Goal: Information Seeking & Learning: Learn about a topic

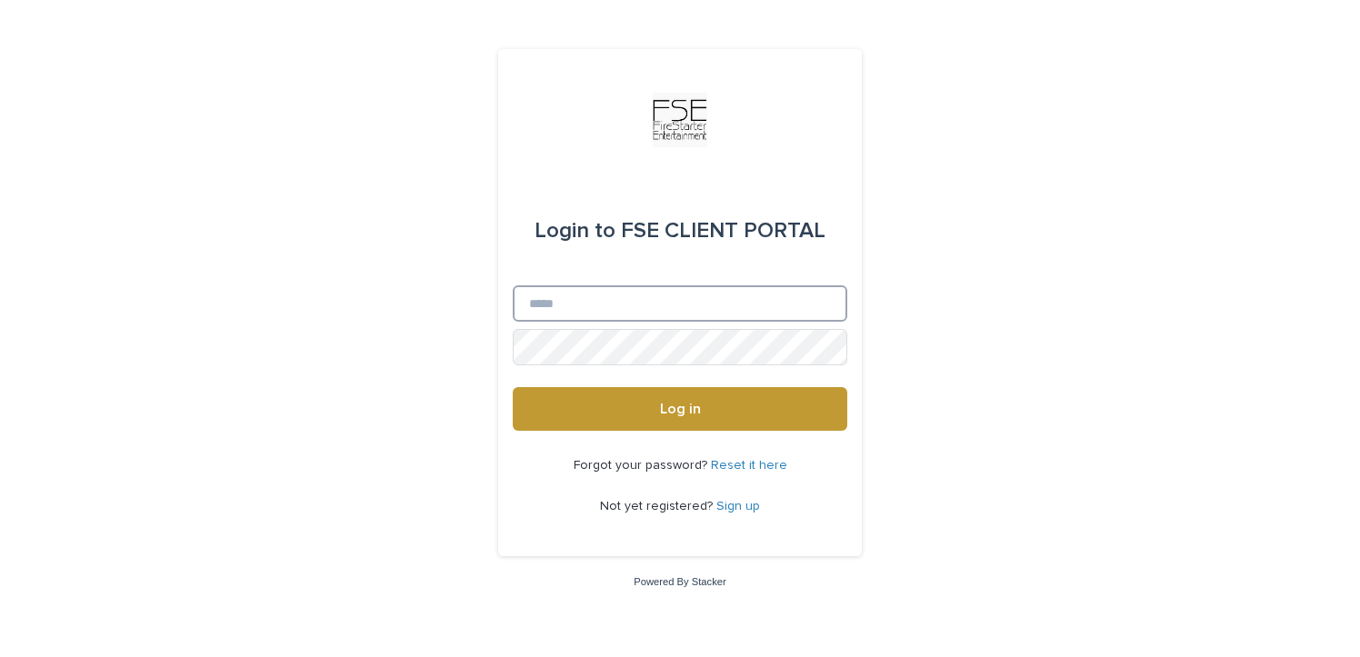
click at [584, 308] on input "Email" at bounding box center [680, 303] width 334 height 36
type input "**********"
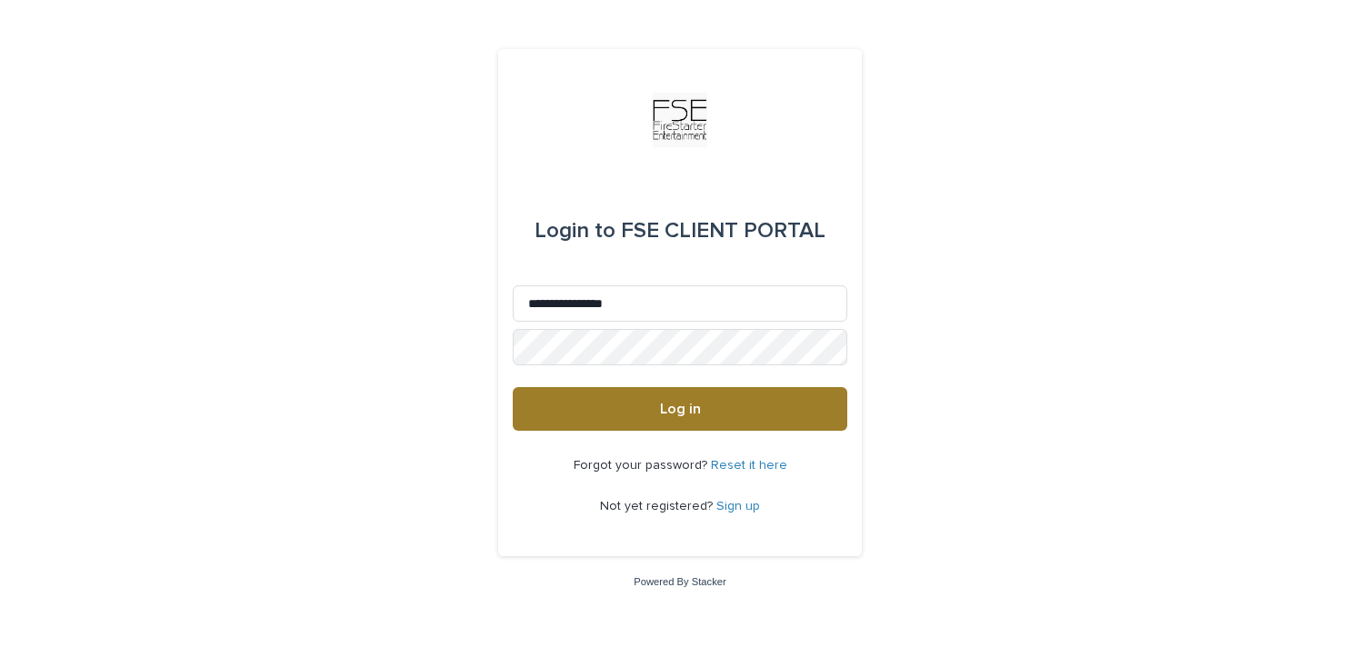
click at [635, 398] on button "Log in" at bounding box center [680, 409] width 334 height 44
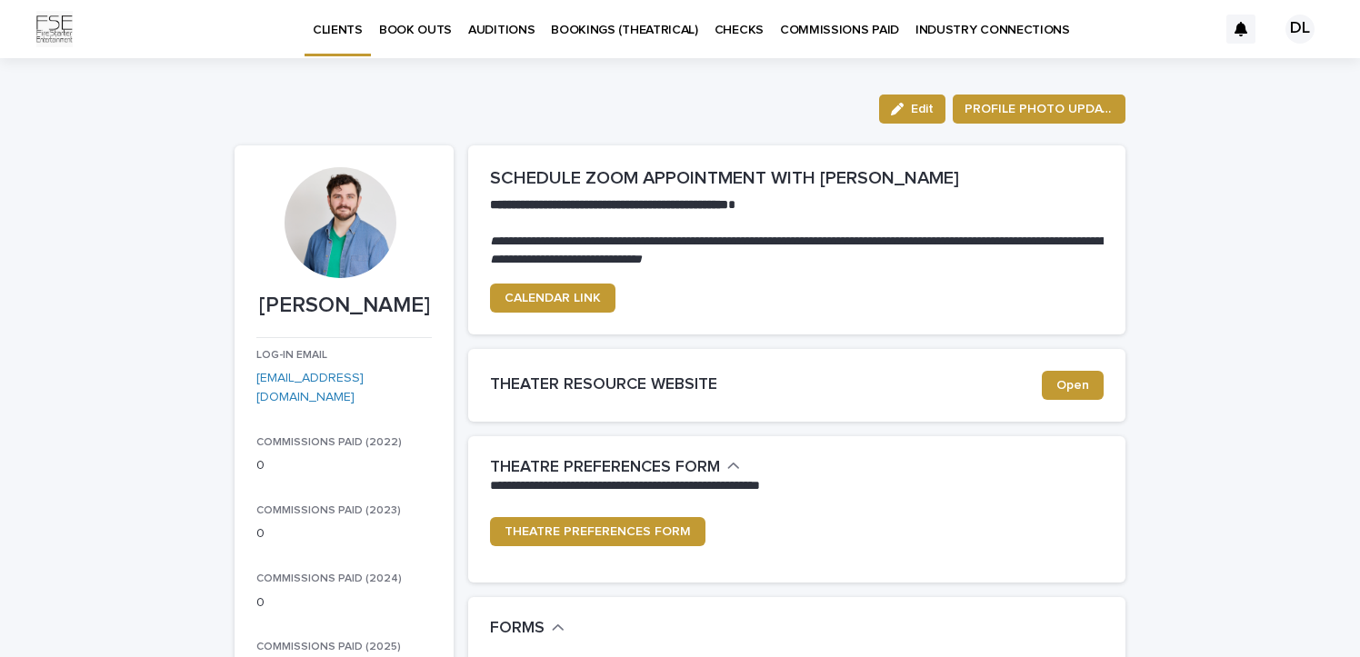
click at [686, 30] on p "BOOKINGS (THEATRICAL)" at bounding box center [624, 19] width 147 height 38
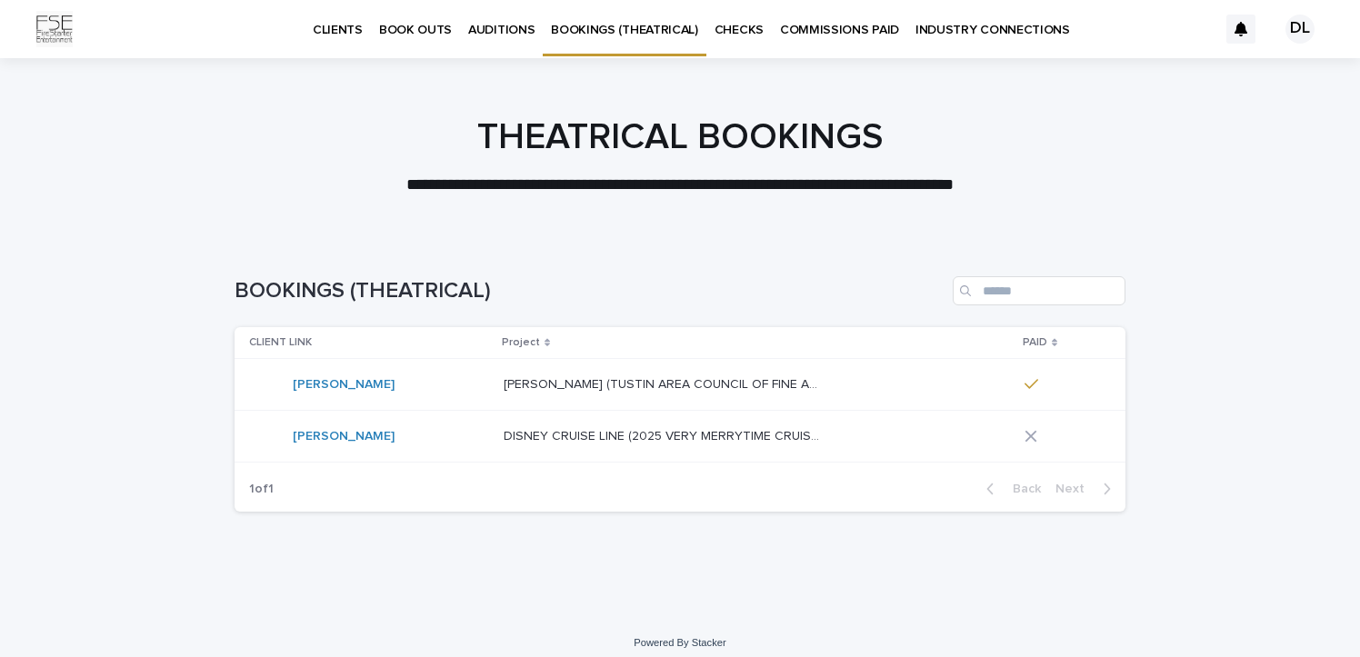
scroll to position [12, 0]
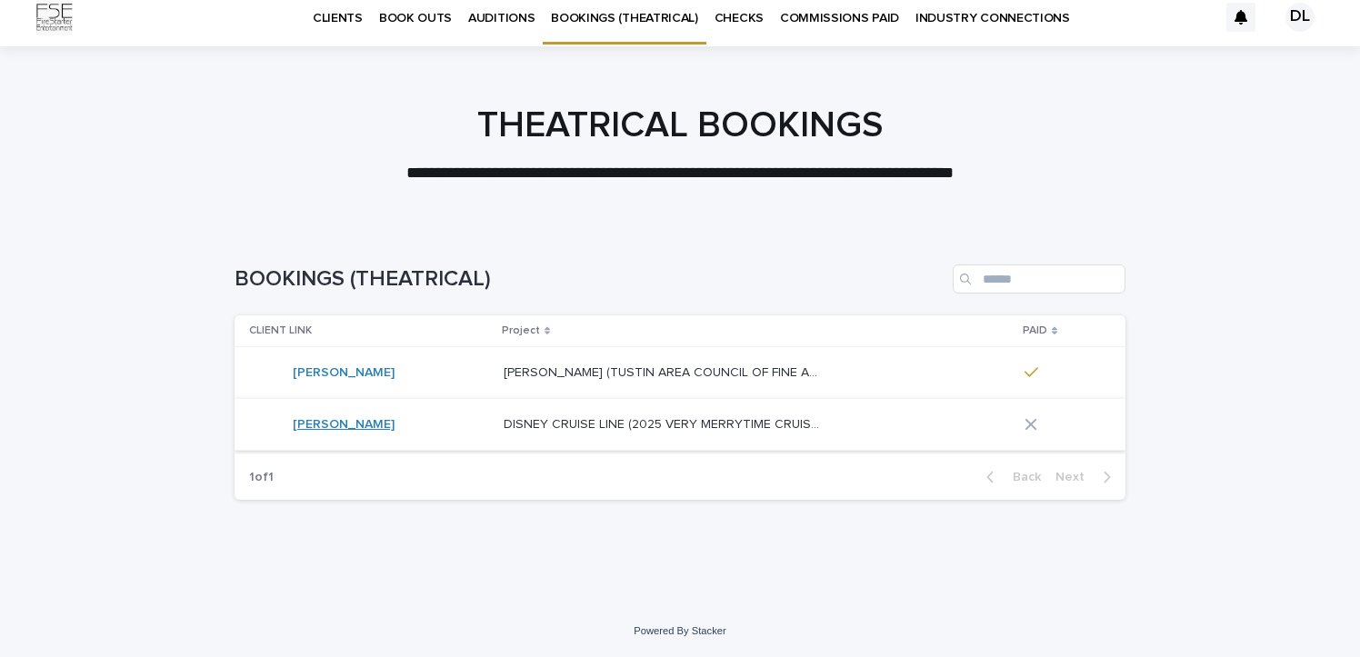
click at [345, 429] on link "[PERSON_NAME]" at bounding box center [344, 424] width 102 height 15
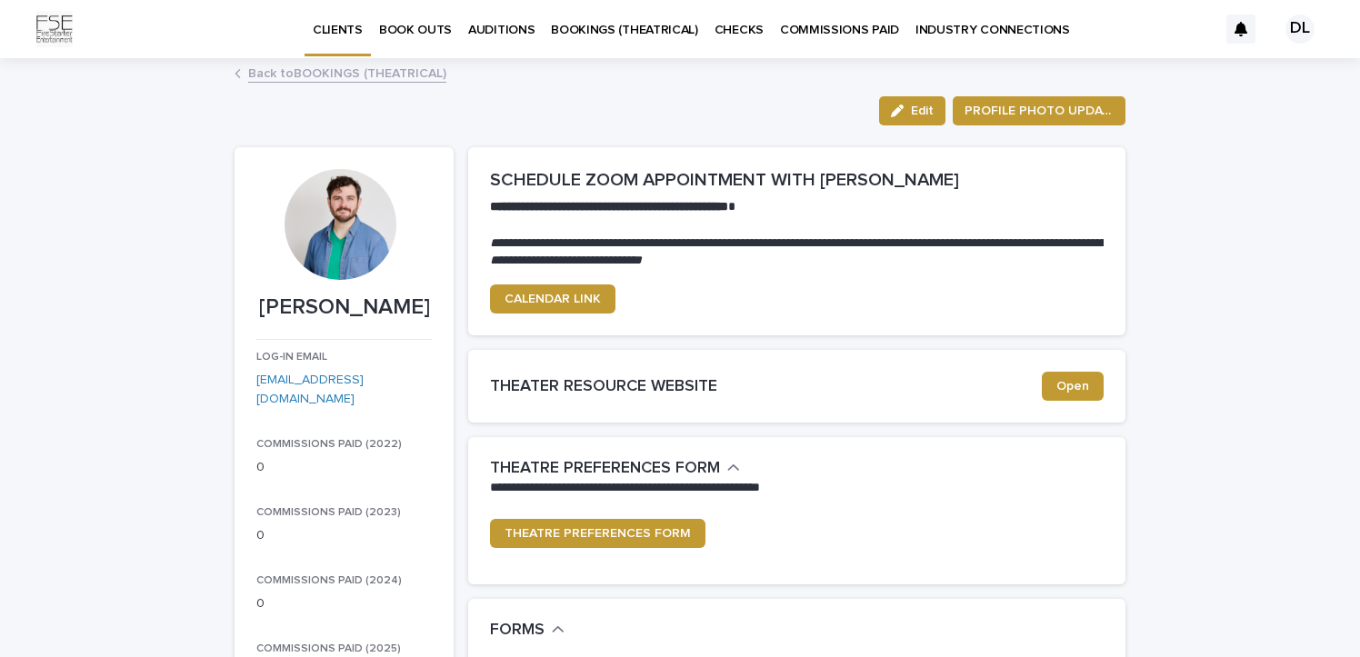
click at [426, 25] on p "BOOK OUTS" at bounding box center [415, 19] width 73 height 38
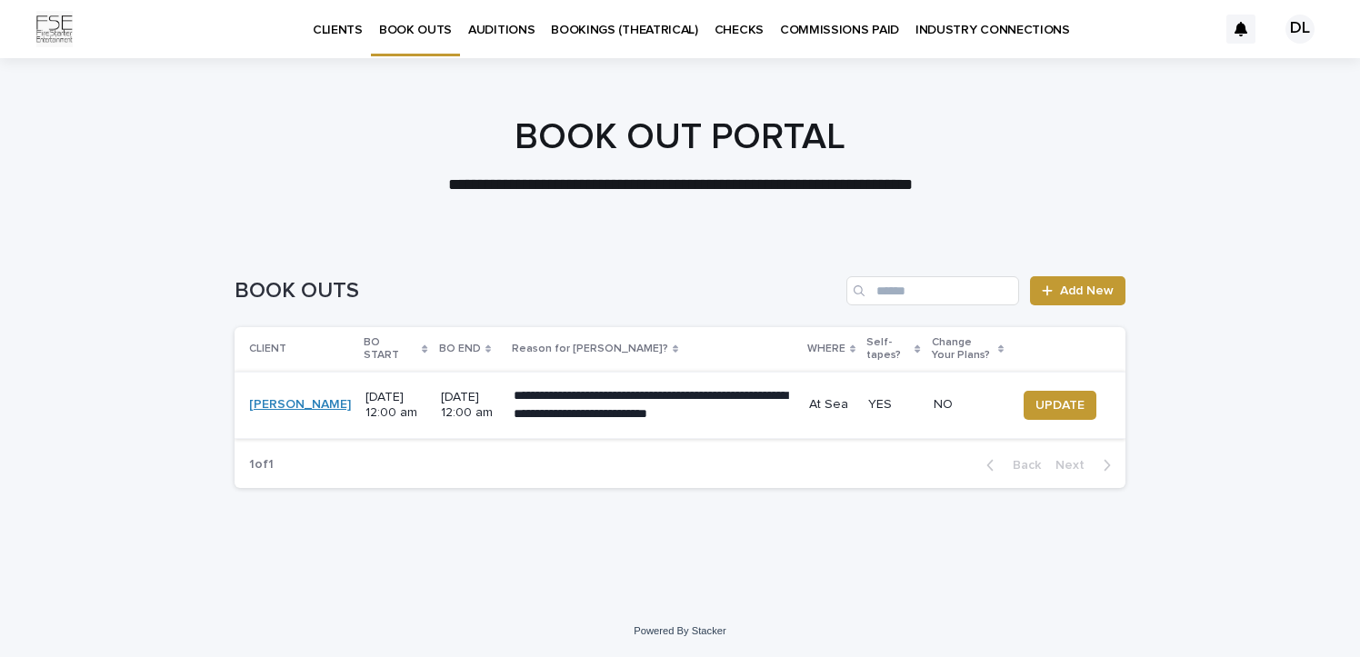
click at [275, 401] on link "[PERSON_NAME]" at bounding box center [300, 404] width 102 height 15
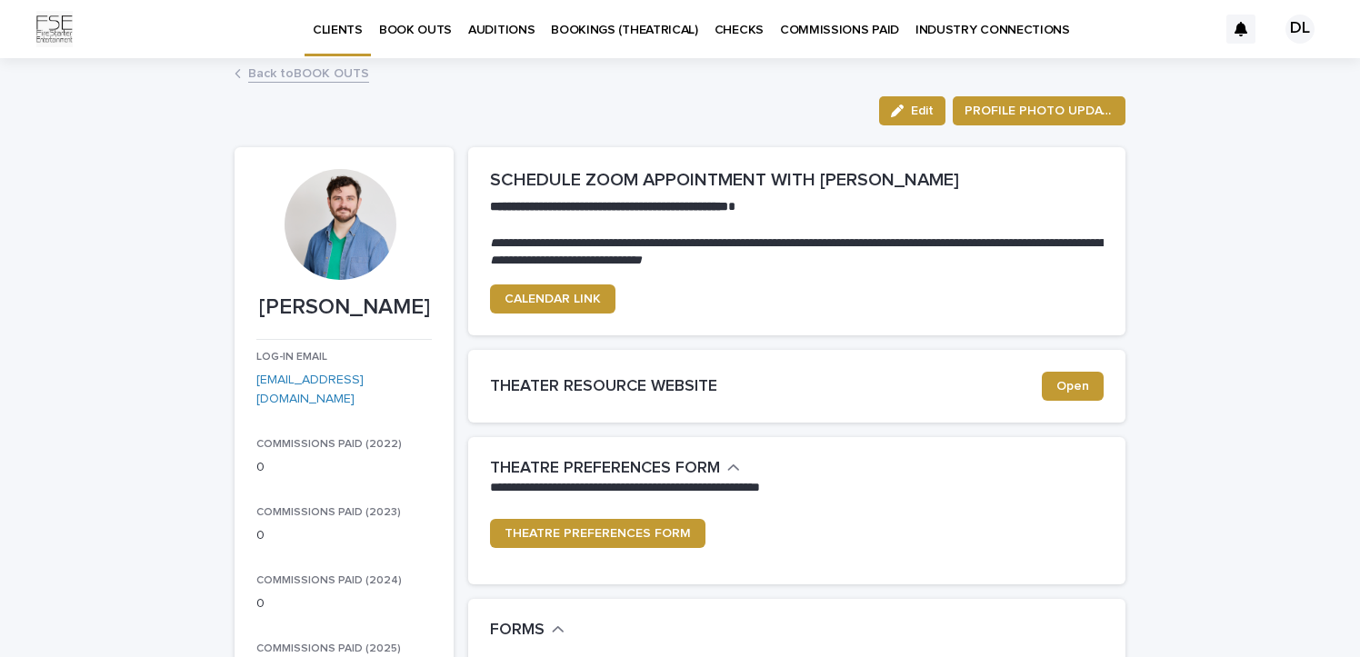
click at [615, 26] on p "BOOKINGS (THEATRICAL)" at bounding box center [624, 19] width 147 height 38
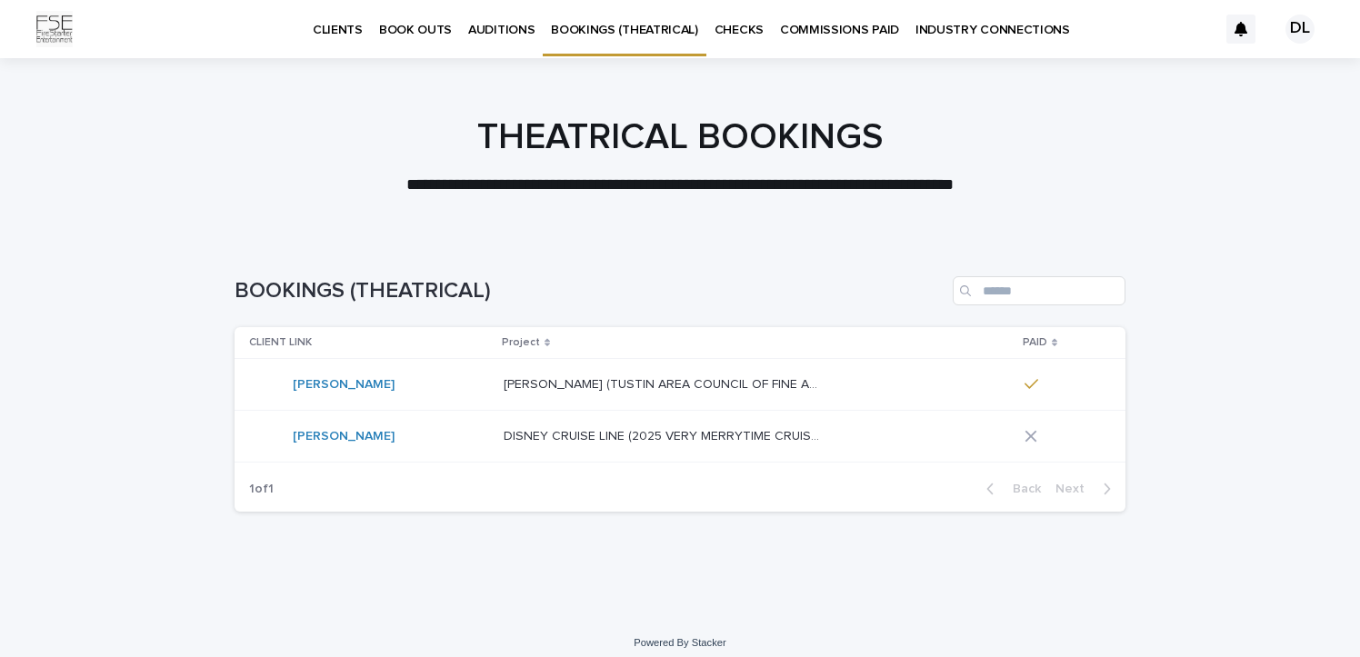
click at [668, 447] on div "DISNEY CRUISE LINE (2025 VERY MERRYTIME CRUISE / DISNEY WISH) DISNEY CRUISE LIN…" at bounding box center [757, 437] width 506 height 30
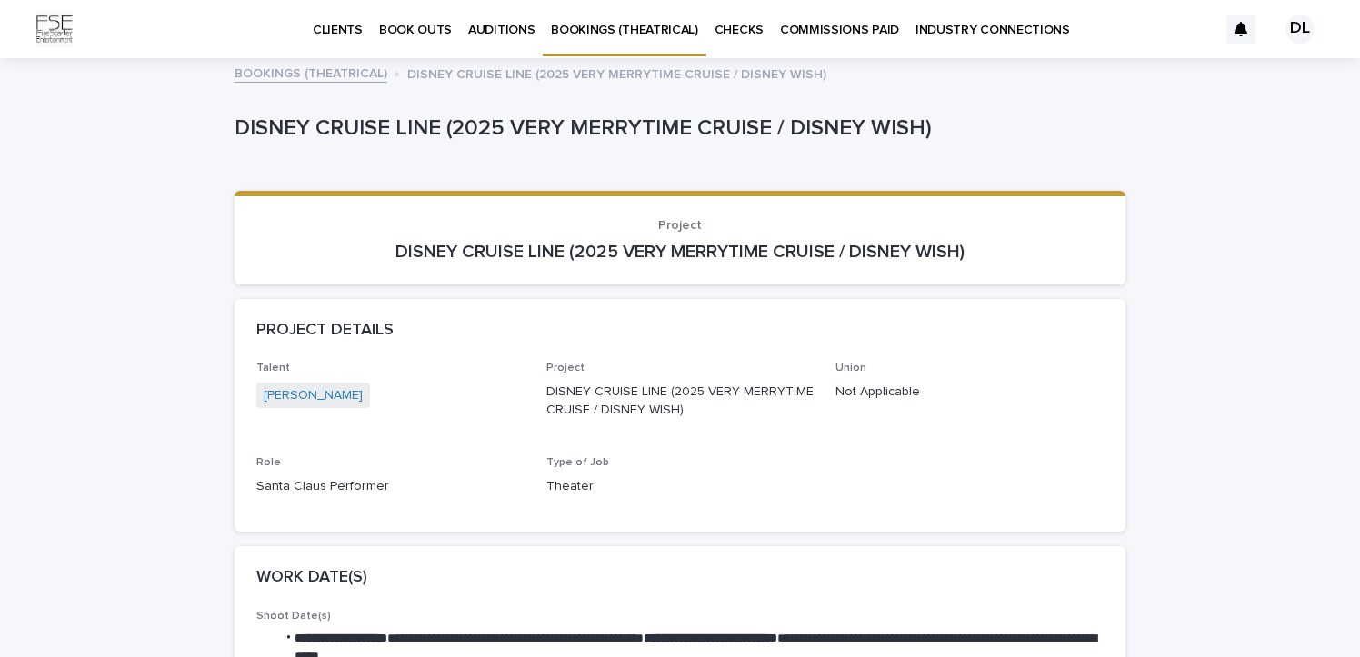
click at [498, 23] on p "AUDITIONS" at bounding box center [501, 19] width 66 height 38
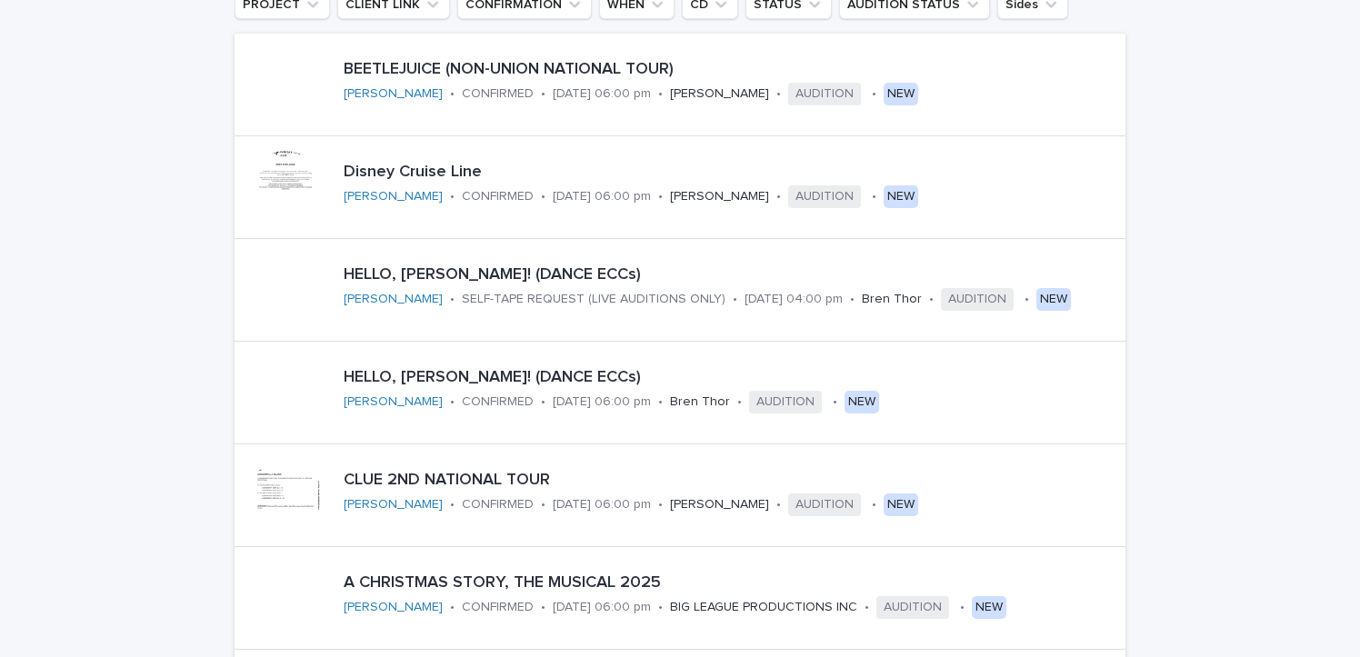
scroll to position [978, 0]
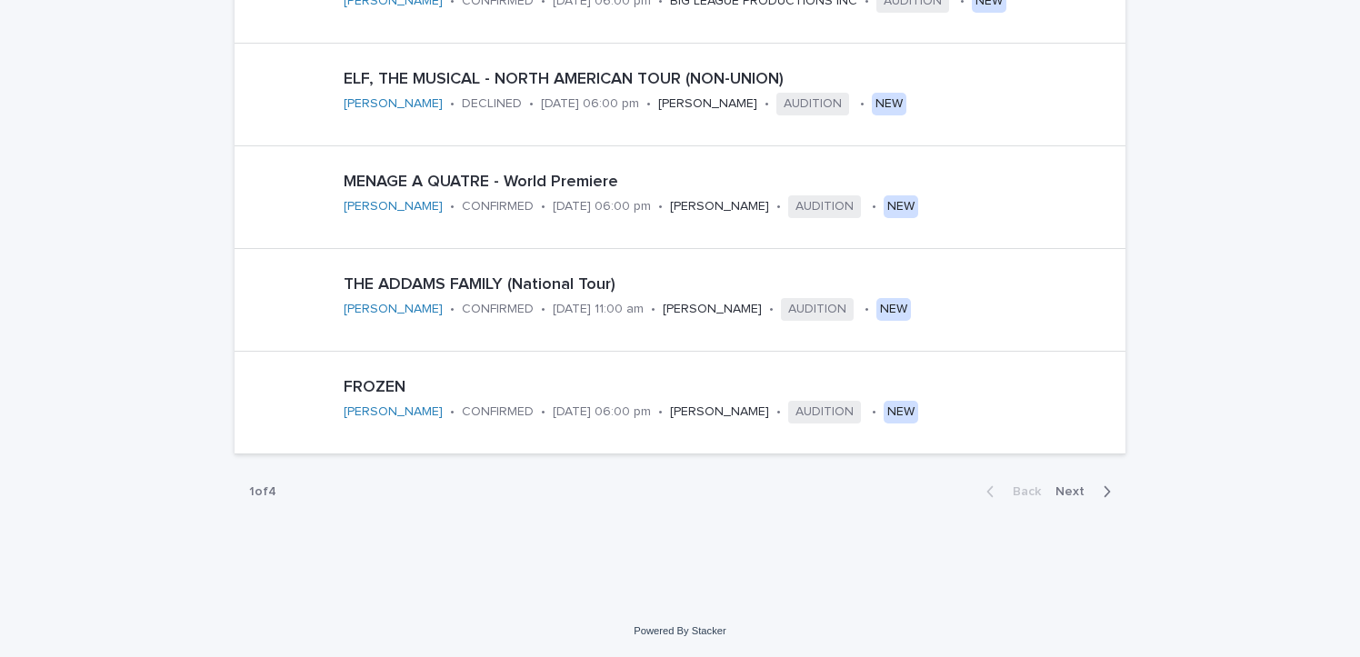
click at [1073, 483] on div "Back Next" at bounding box center [1049, 491] width 154 height 45
click at [1073, 488] on span "Next" at bounding box center [1075, 491] width 40 height 13
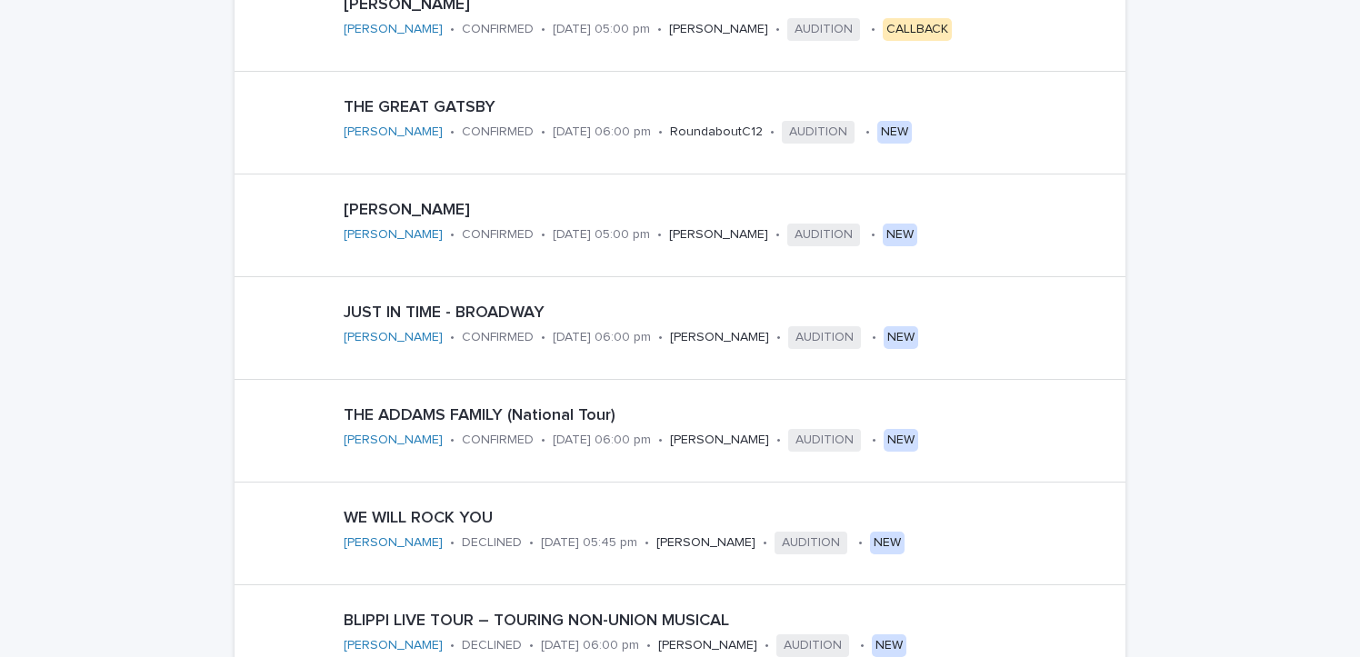
scroll to position [978, 0]
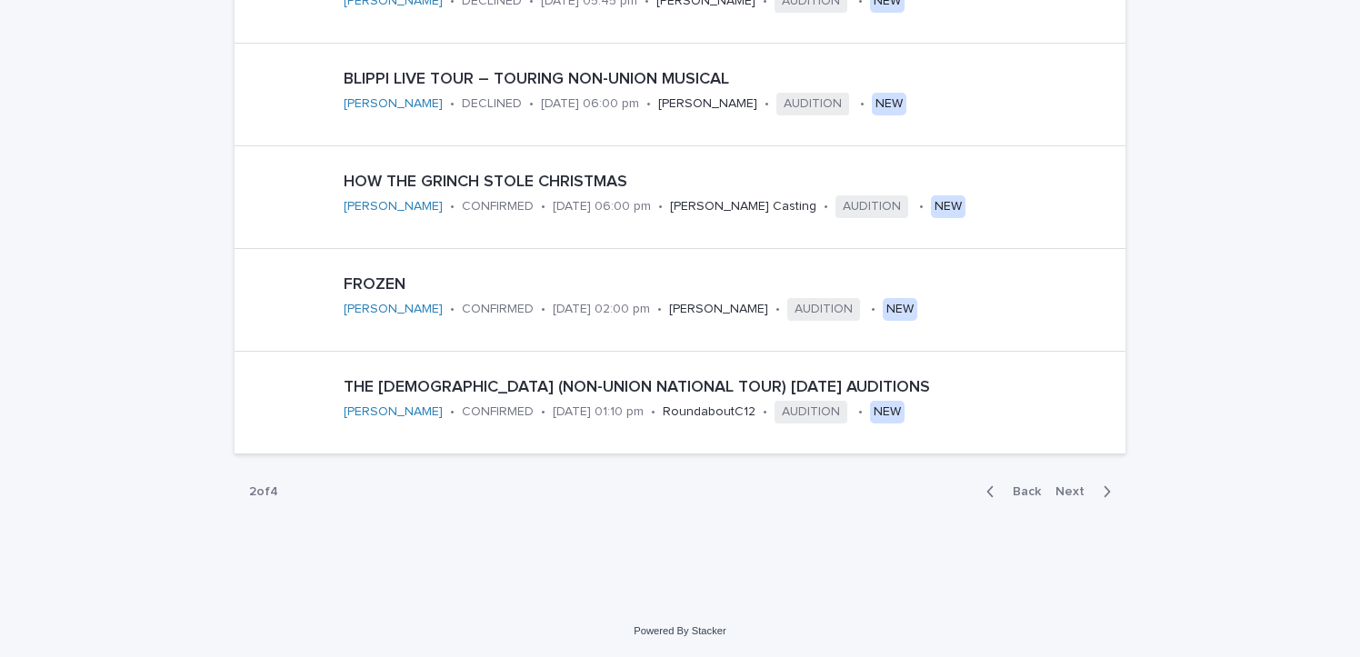
click at [1086, 489] on span "Next" at bounding box center [1075, 491] width 40 height 13
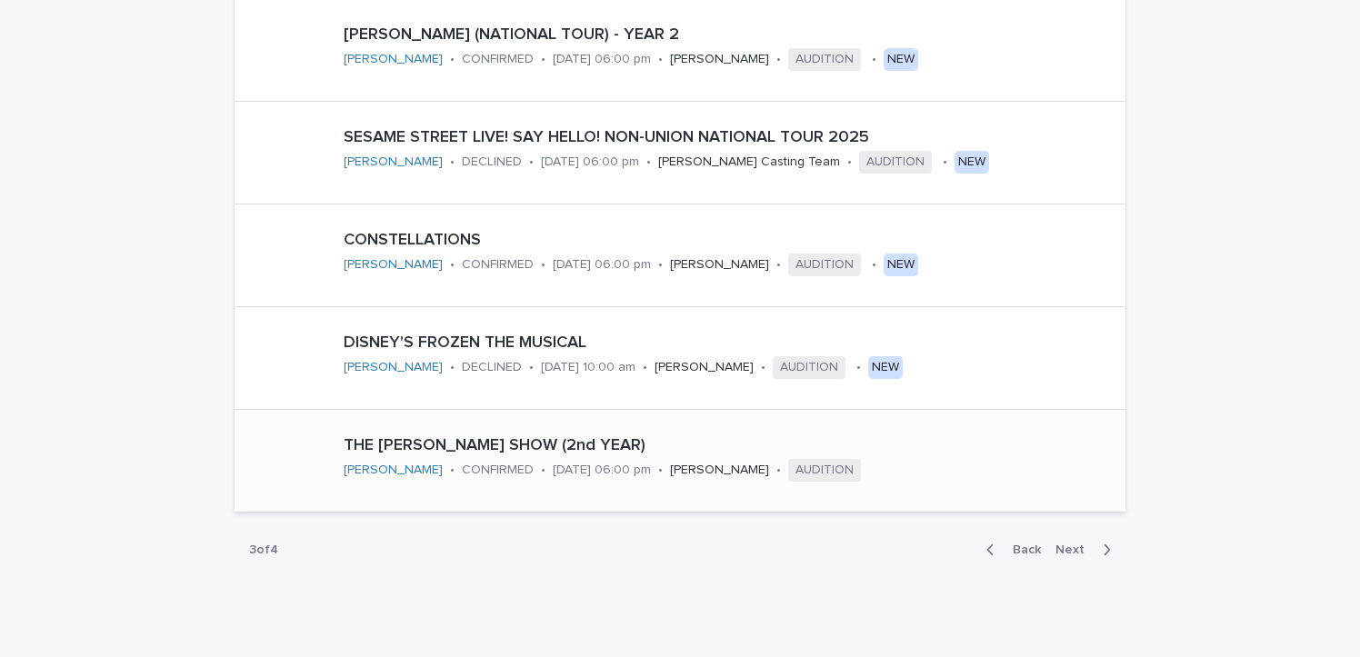
scroll to position [978, 0]
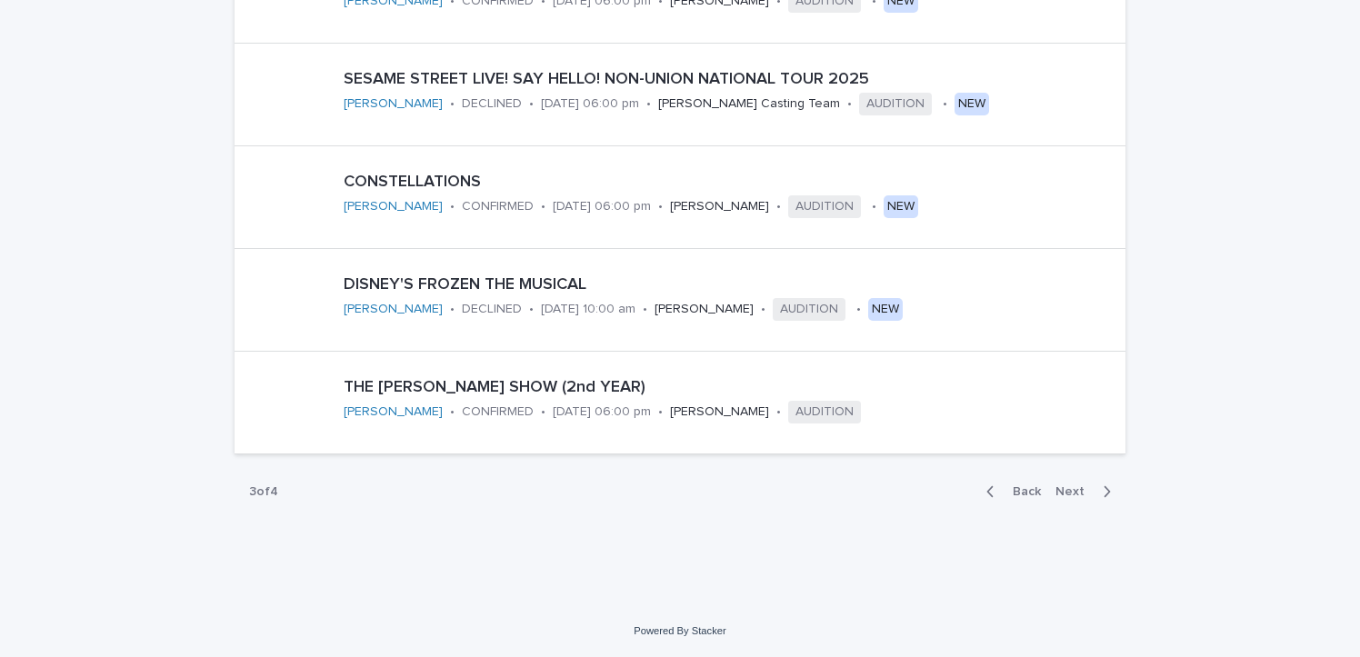
click at [1100, 489] on div "button" at bounding box center [1102, 492] width 15 height 16
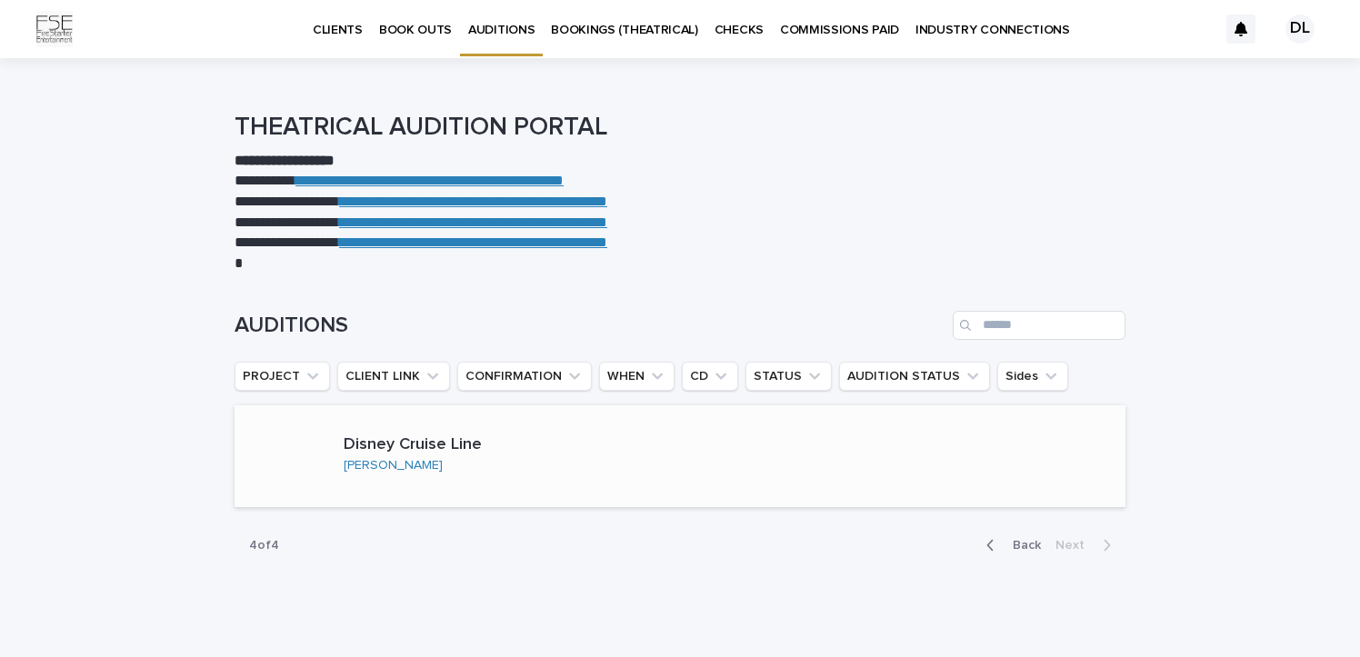
click at [549, 459] on div "Disney Cruise Line [PERSON_NAME]" at bounding box center [462, 456] width 252 height 56
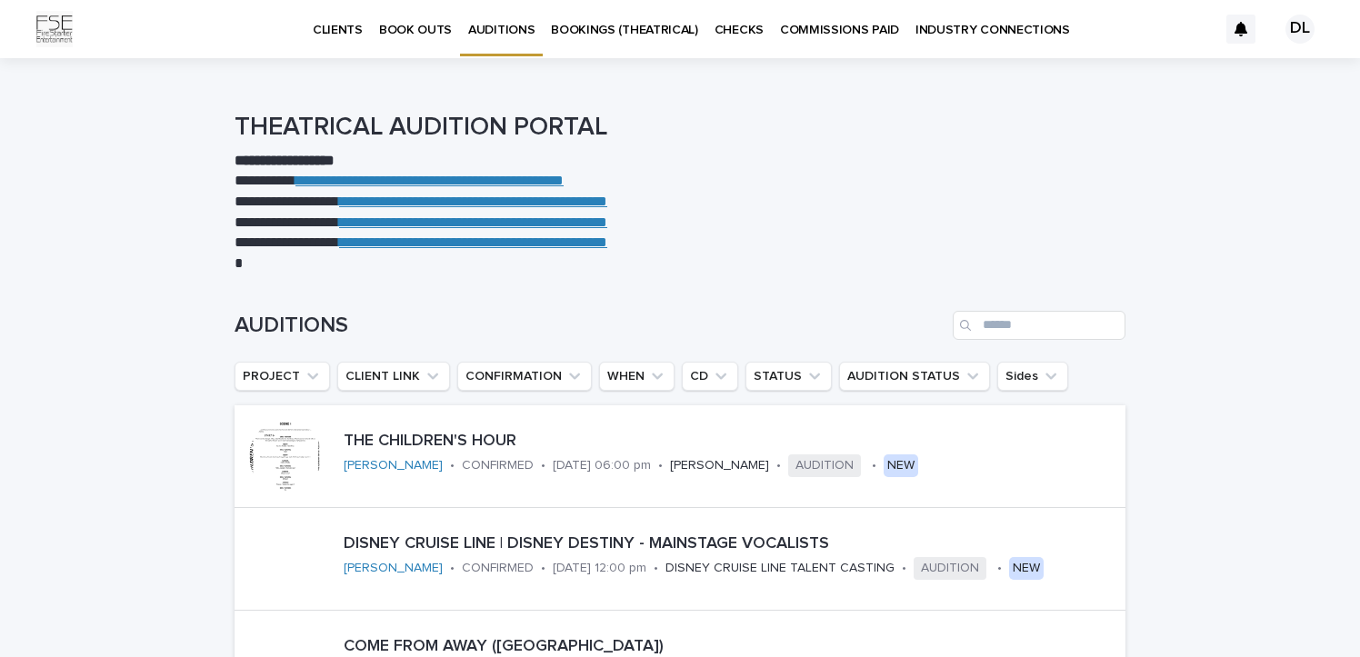
click at [325, 31] on p "CLIENTS" at bounding box center [338, 19] width 50 height 38
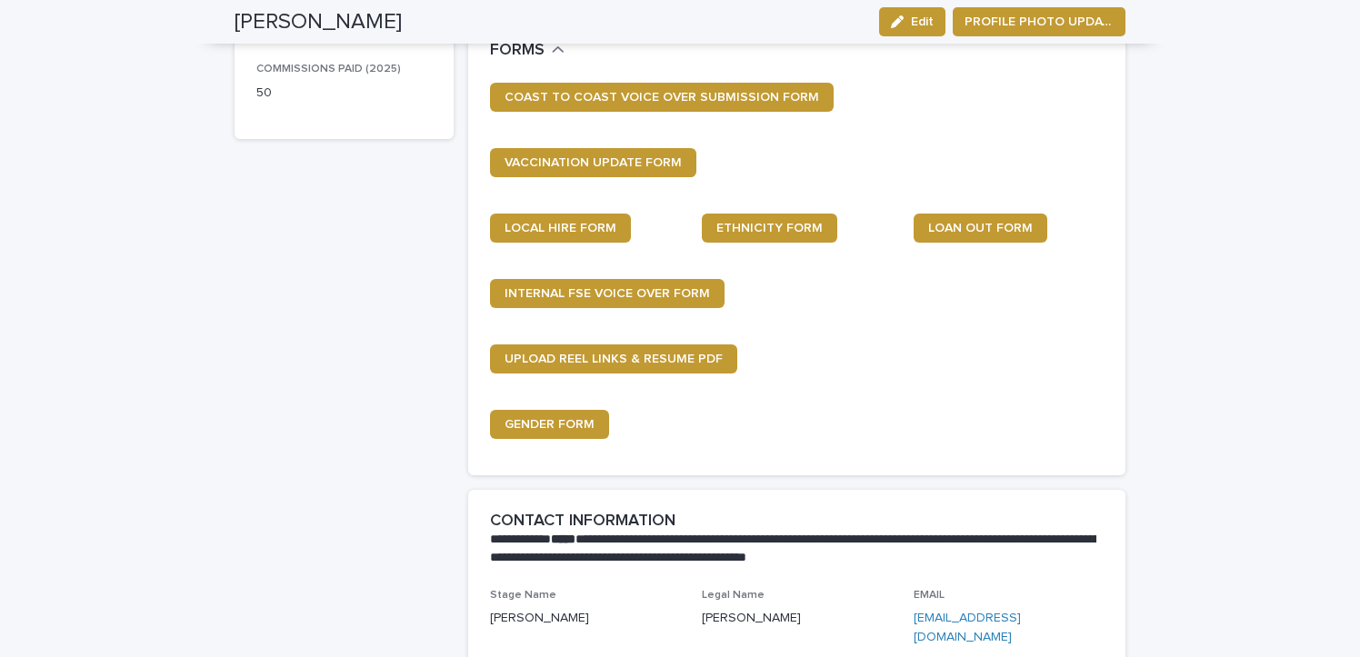
scroll to position [598, 0]
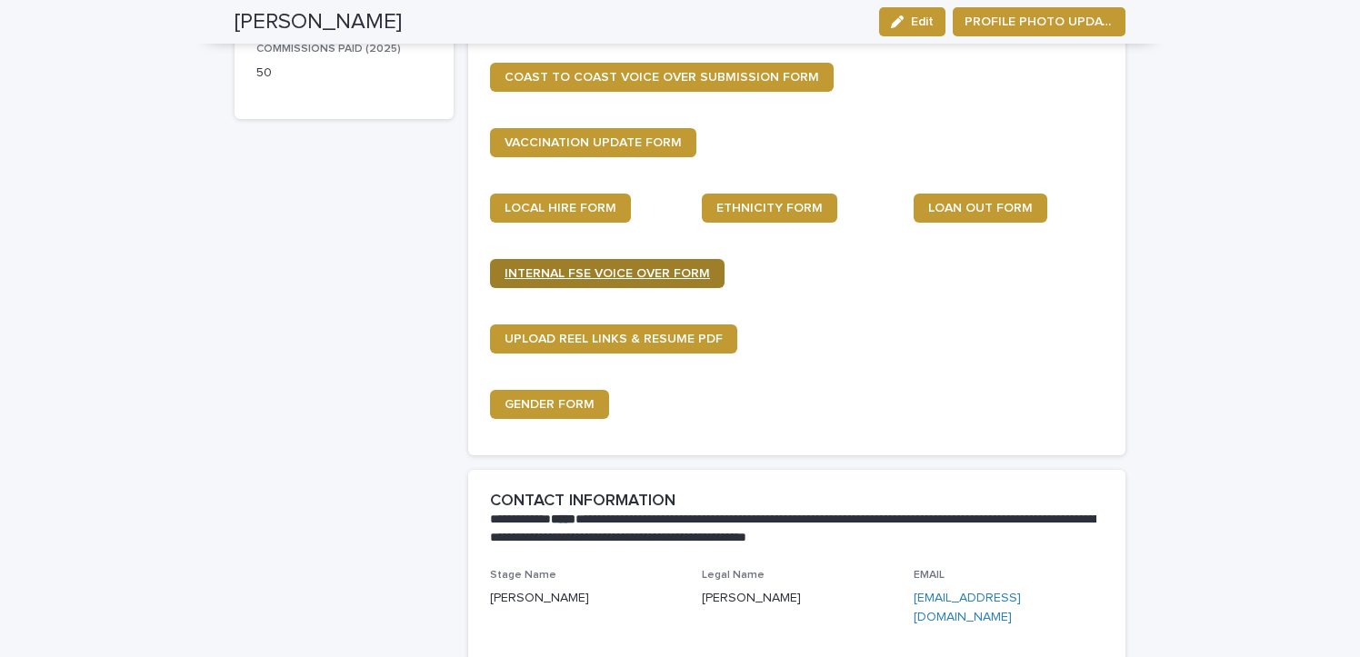
click at [550, 262] on link "INTERNAL FSE VOICE OVER FORM" at bounding box center [607, 273] width 234 height 29
